Goal: Transaction & Acquisition: Purchase product/service

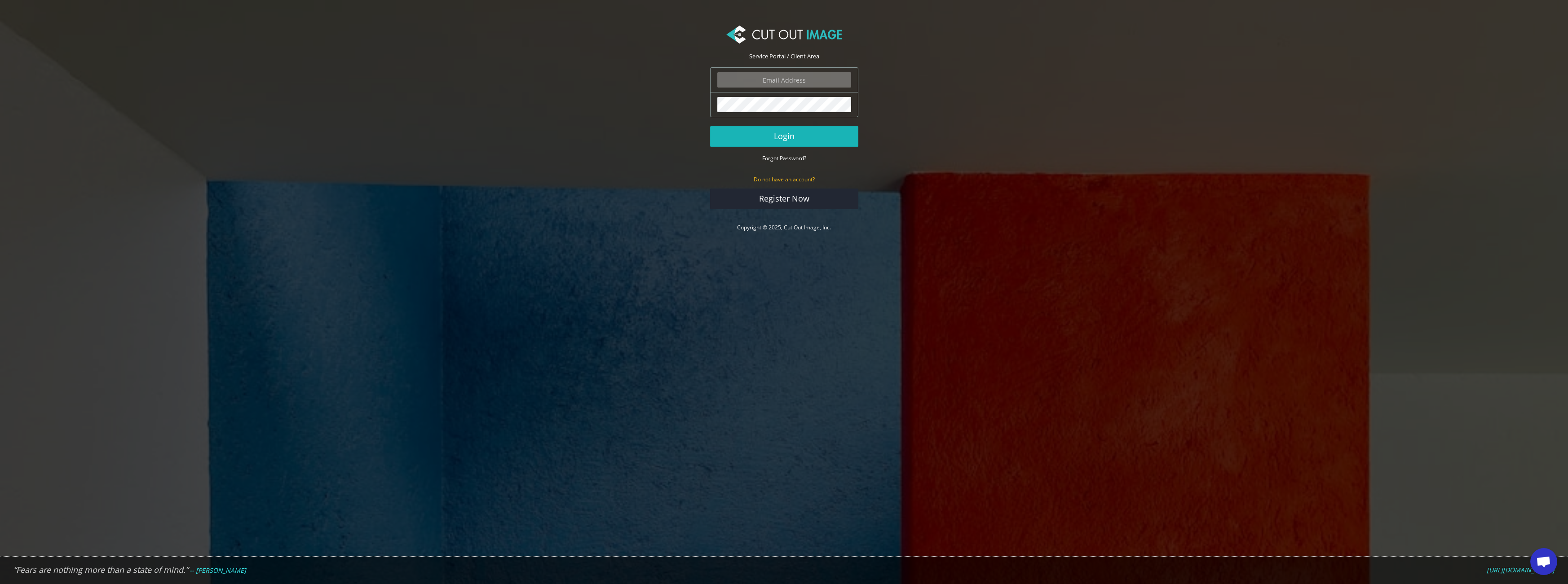
type input "ektor.tsolodimos@gmail.com"
drag, startPoint x: 803, startPoint y: 134, endPoint x: 844, endPoint y: 145, distance: 42.4
click at [803, 134] on button "Login" at bounding box center [785, 136] width 149 height 21
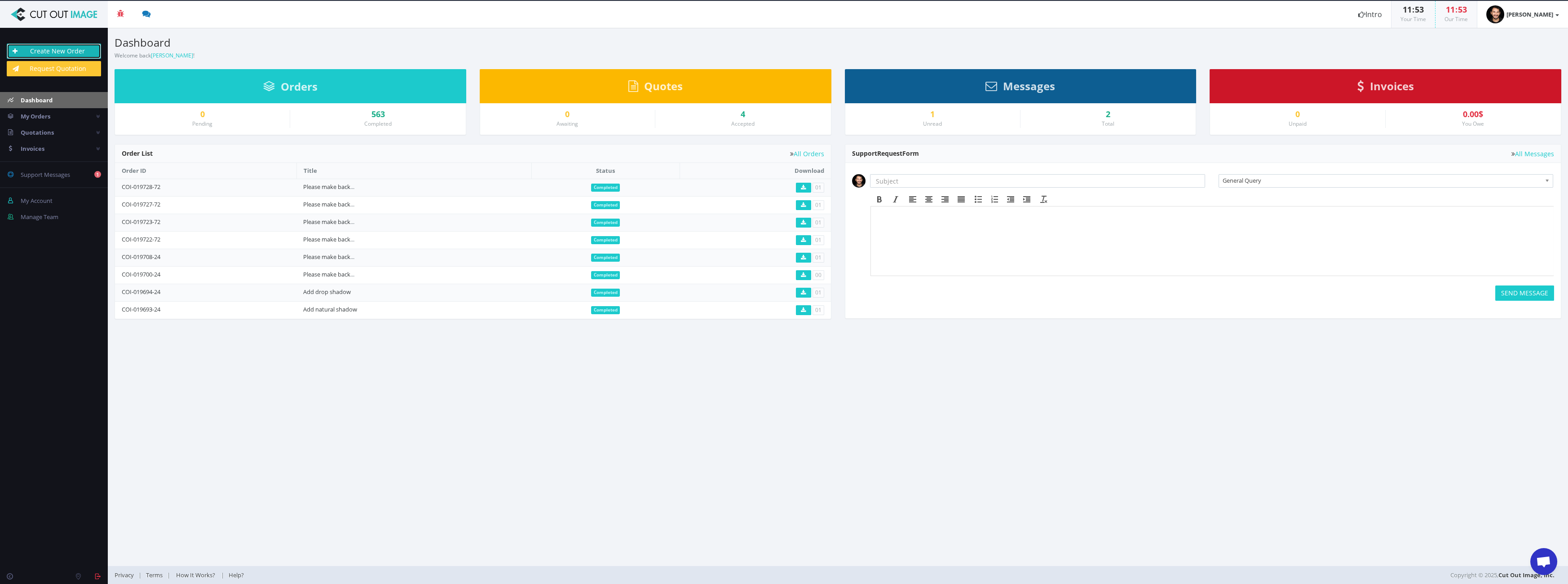
click at [54, 52] on link "Create New Order" at bounding box center [54, 51] width 94 height 15
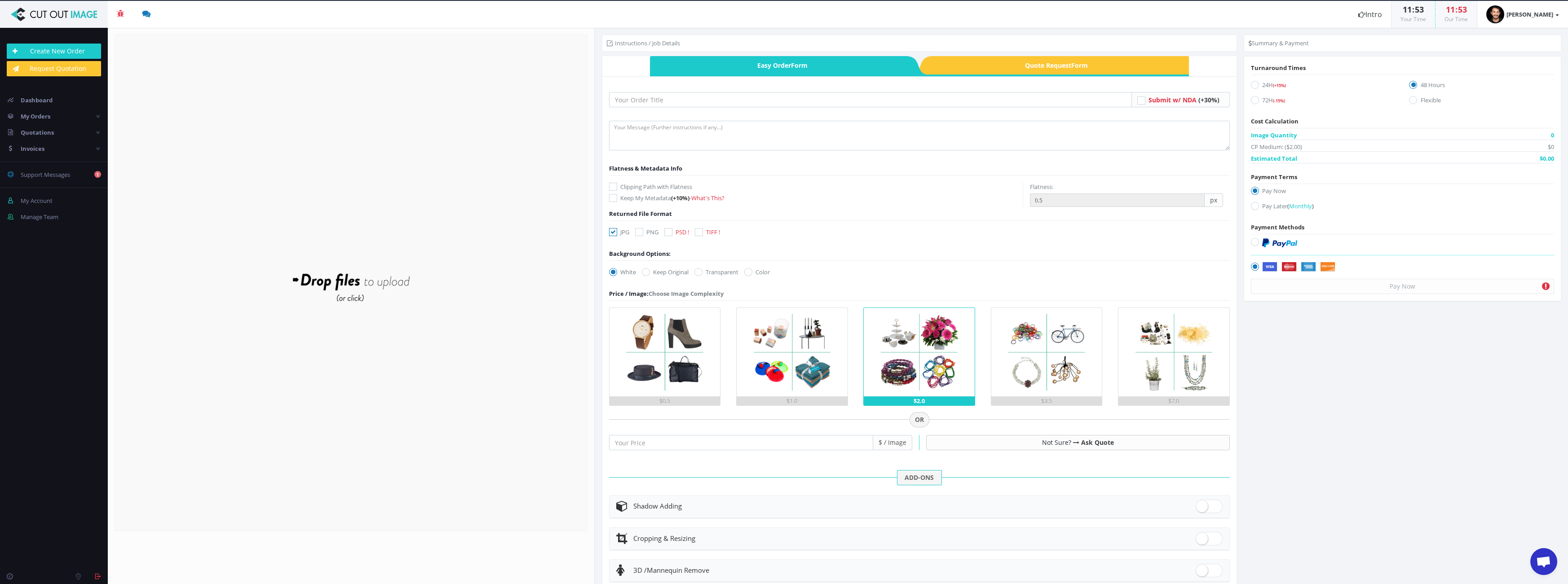
click at [352, 301] on div "Drop files here to upload" at bounding box center [351, 282] width 192 height 55
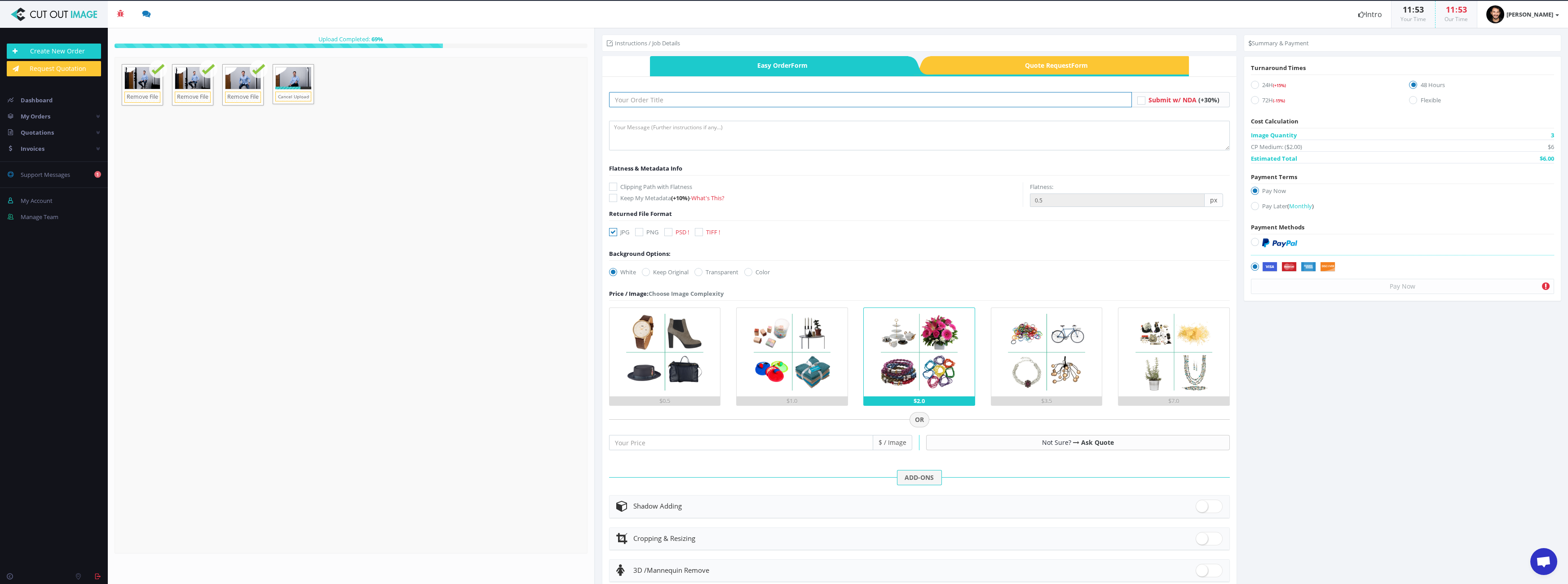
click at [741, 92] on input "text" at bounding box center [870, 99] width 523 height 15
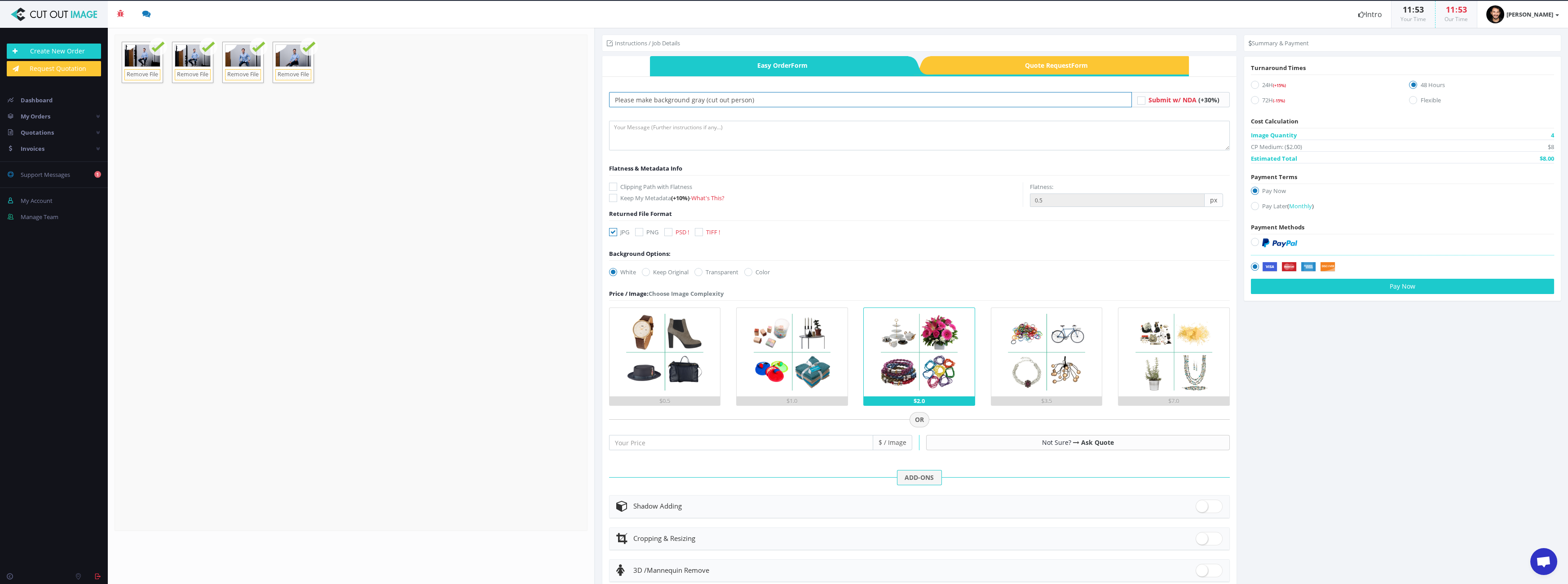
click at [656, 99] on input "Please make background gray (cut out person)" at bounding box center [870, 99] width 523 height 15
type input "Cut out person (and keep the stool!)"
click at [677, 127] on textarea at bounding box center [920, 135] width 621 height 30
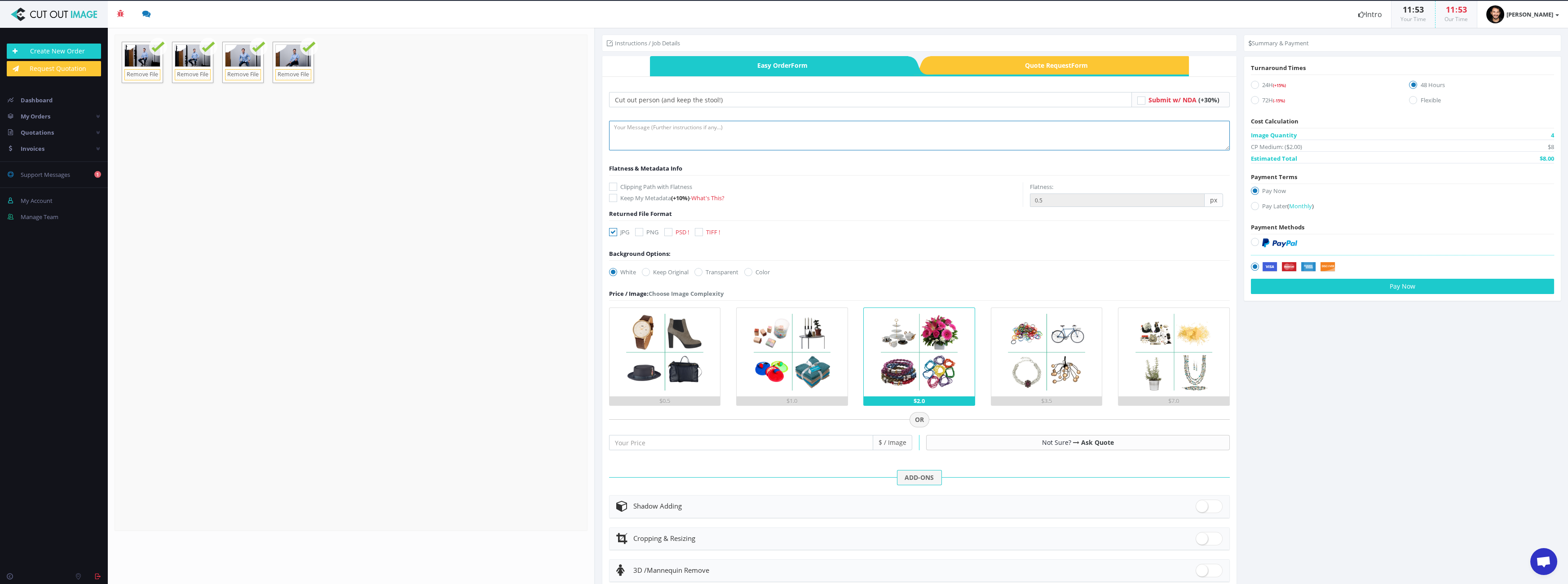
paste textarea "Cut out person (and keep the stool!)"
drag, startPoint x: 755, startPoint y: 131, endPoint x: 472, endPoint y: 113, distance: 283.6
click at [472, 113] on section "Upload Completed: 100 % 5.3" at bounding box center [838, 306] width 1460 height 556
type textarea "M"
type textarea "Please keep the stool also, otherswise he is just floating!"
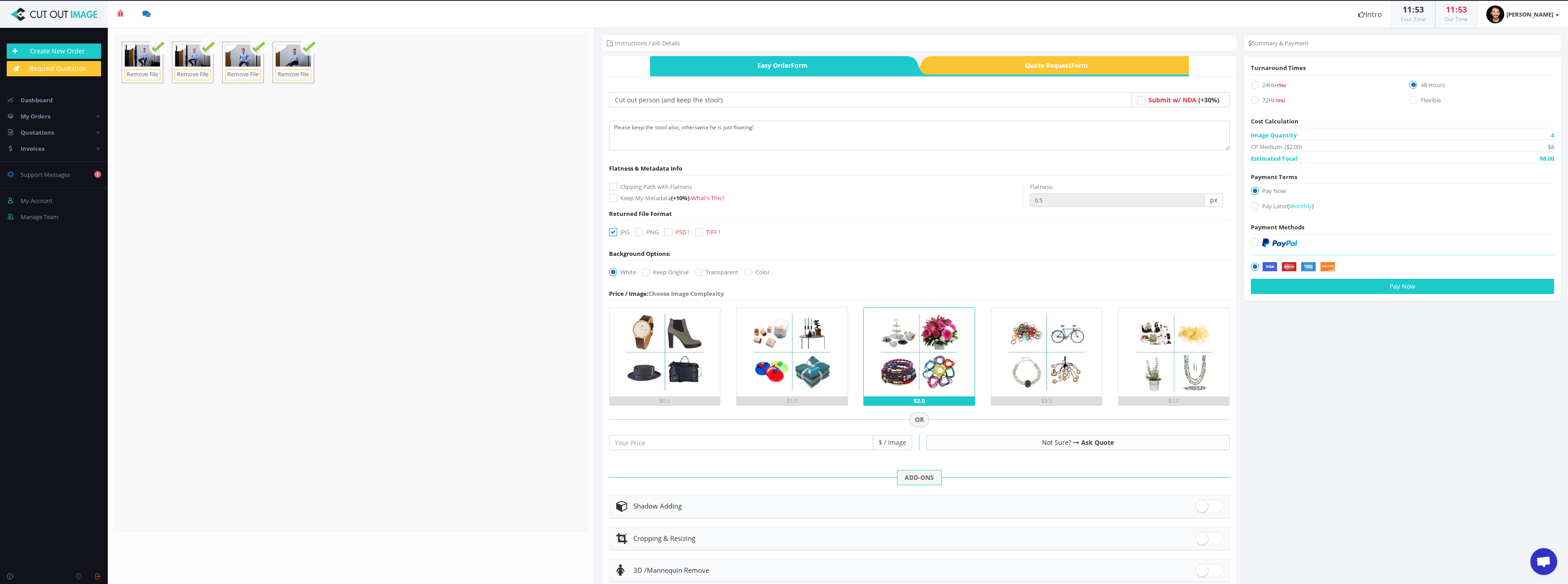
click at [650, 184] on label "Clipping Path with Flatness" at bounding box center [816, 187] width 414 height 9
click at [617, 184] on input "Clipping Path with Flatness" at bounding box center [614, 187] width 6 height 6
checkbox input "true"
click at [1071, 204] on input "0.5" at bounding box center [1117, 200] width 175 height 13
type input "0.3"
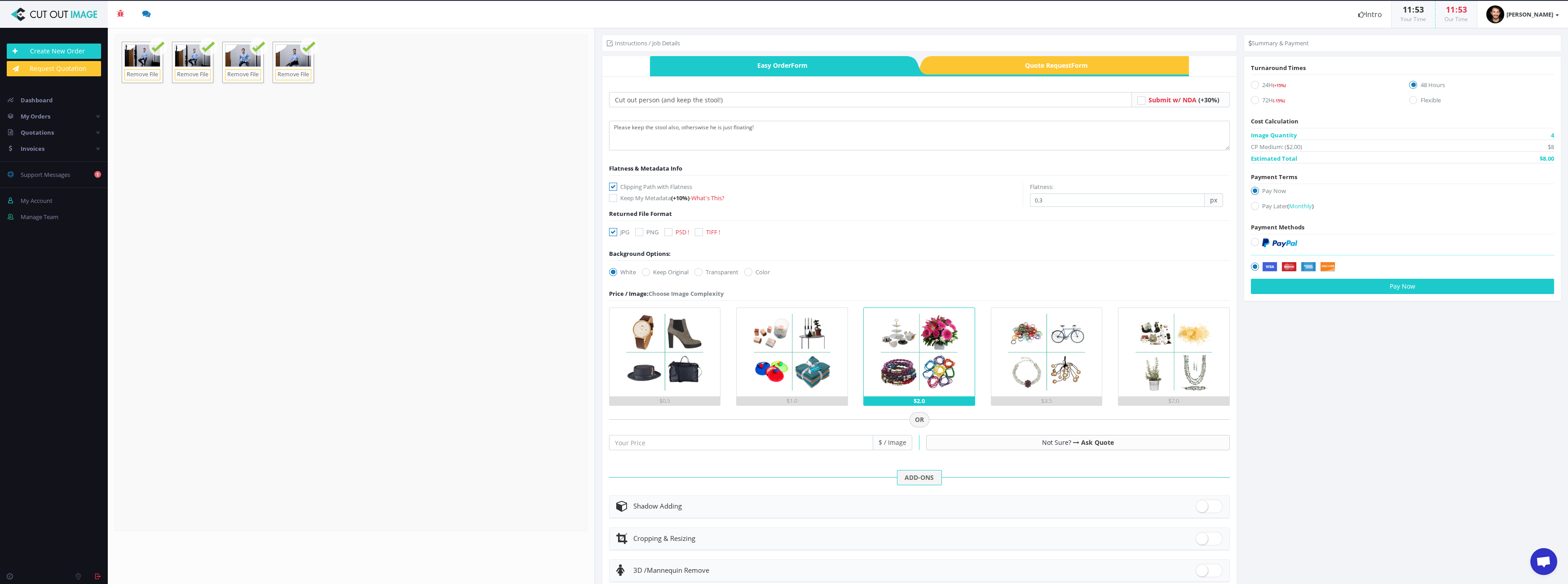
click at [1261, 83] on label "24H (+15%)" at bounding box center [1323, 86] width 145 height 12
click at [1259, 83] on input "24H (+15%)" at bounding box center [1256, 85] width 6 height 6
radio input "true"
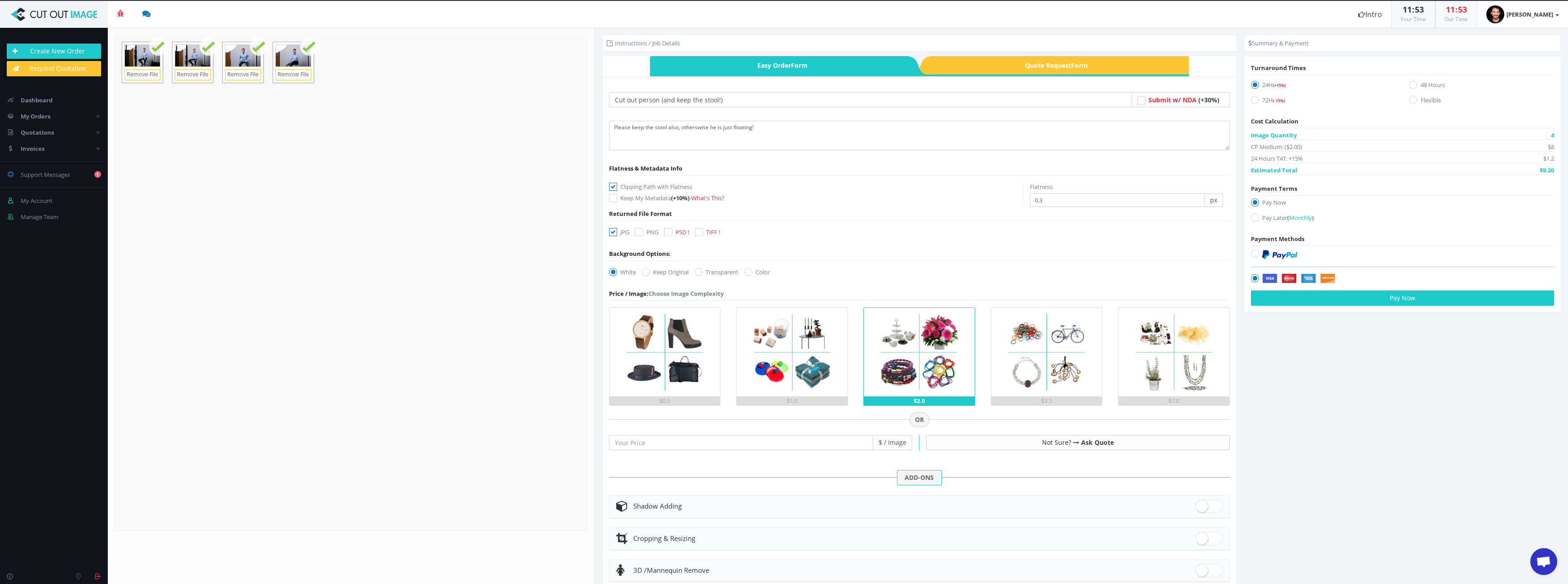
click at [1284, 252] on img at bounding box center [1279, 254] width 35 height 9
click at [1259, 252] on input "radio" at bounding box center [1256, 254] width 6 height 6
radio input "true"
click at [770, 372] on img at bounding box center [792, 352] width 88 height 88
click at [0, 0] on input "$1.0" at bounding box center [0, 0] width 0 height 0
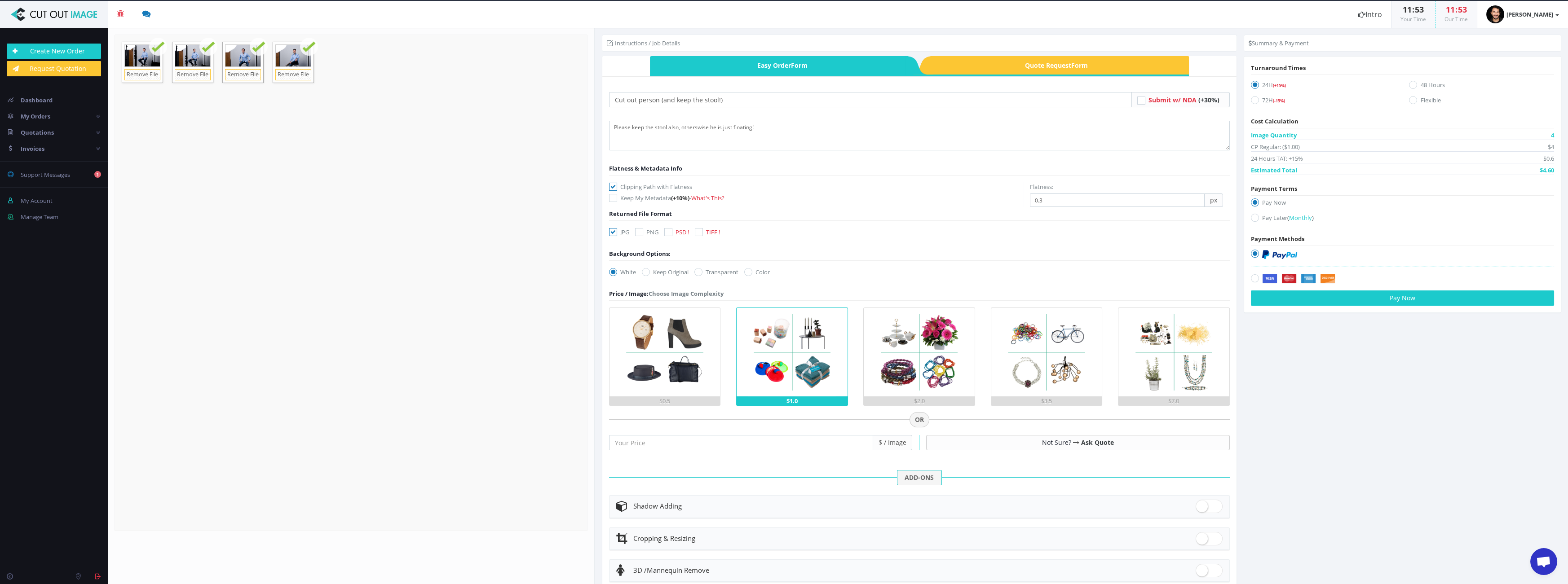
click at [638, 229] on icon at bounding box center [639, 232] width 8 height 8
click at [638, 229] on input "PNG" at bounding box center [640, 232] width 6 height 6
checkbox input "true"
click at [702, 273] on icon at bounding box center [698, 272] width 8 height 8
click at [702, 273] on input "Transparent" at bounding box center [699, 273] width 6 height 6
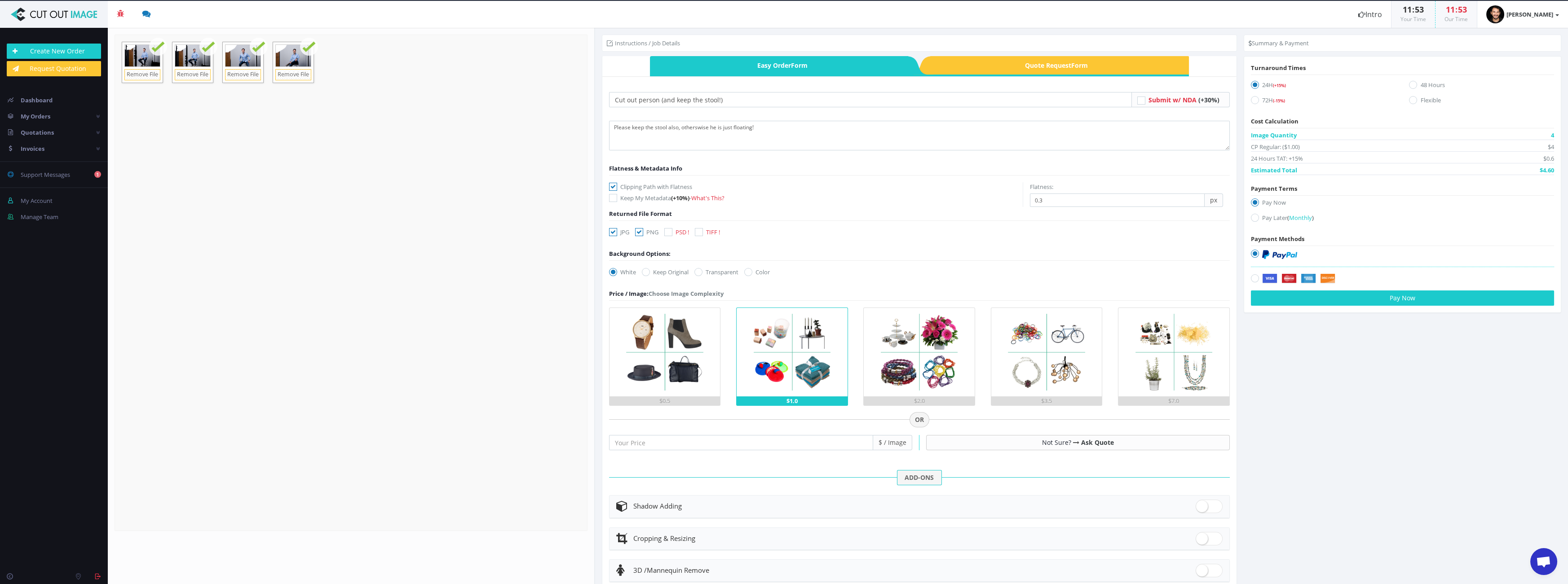
radio input "true"
click at [1334, 301] on button "Pay Now" at bounding box center [1402, 297] width 303 height 15
